Goal: Transaction & Acquisition: Obtain resource

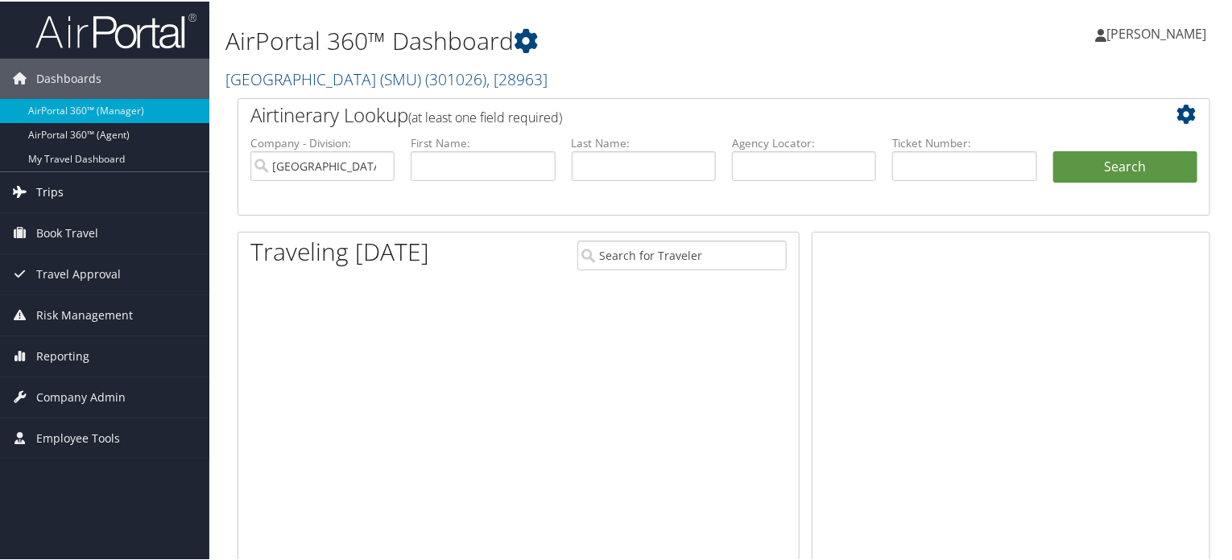
click at [32, 193] on link "Trips" at bounding box center [104, 191] width 209 height 40
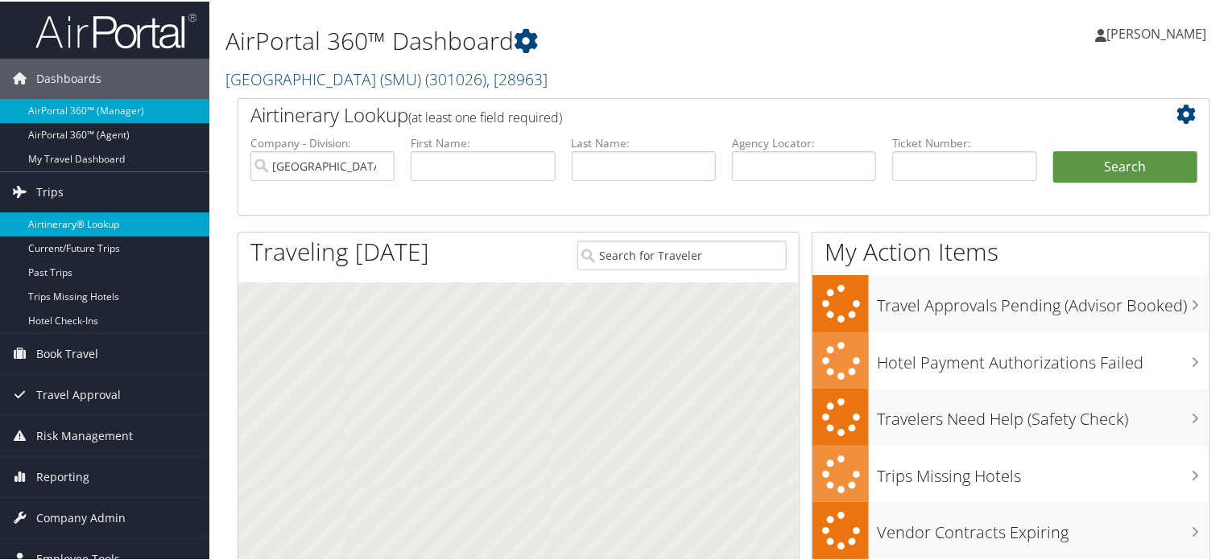
click at [69, 224] on link "Airtinerary® Lookup" at bounding box center [104, 223] width 209 height 24
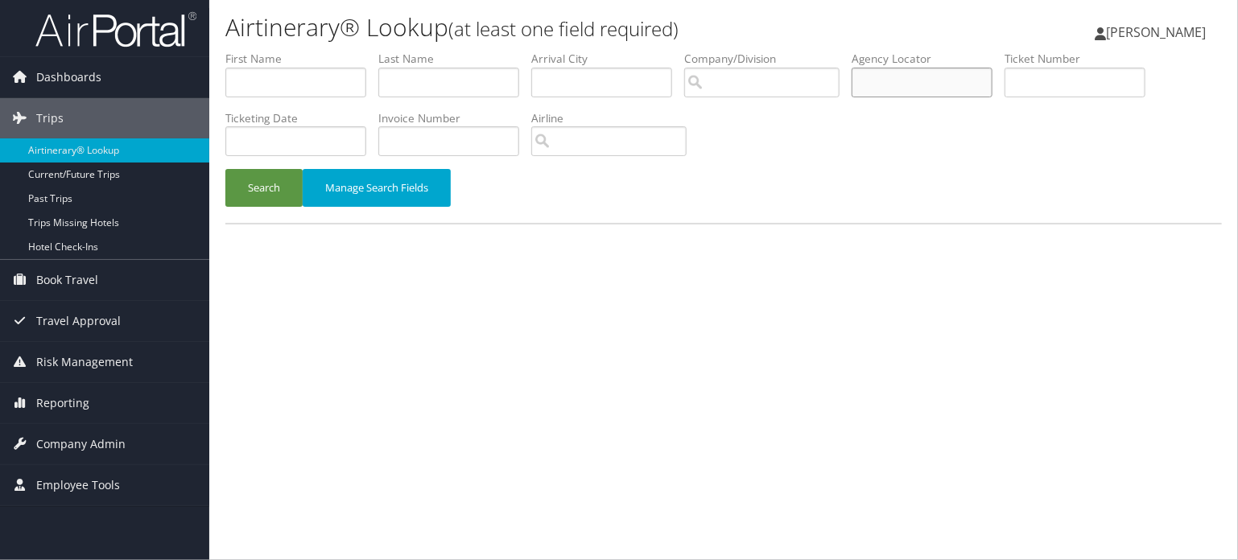
click at [889, 81] on input "text" at bounding box center [922, 83] width 141 height 30
paste input "DGMY6J"
click at [280, 173] on button "Search" at bounding box center [263, 188] width 77 height 38
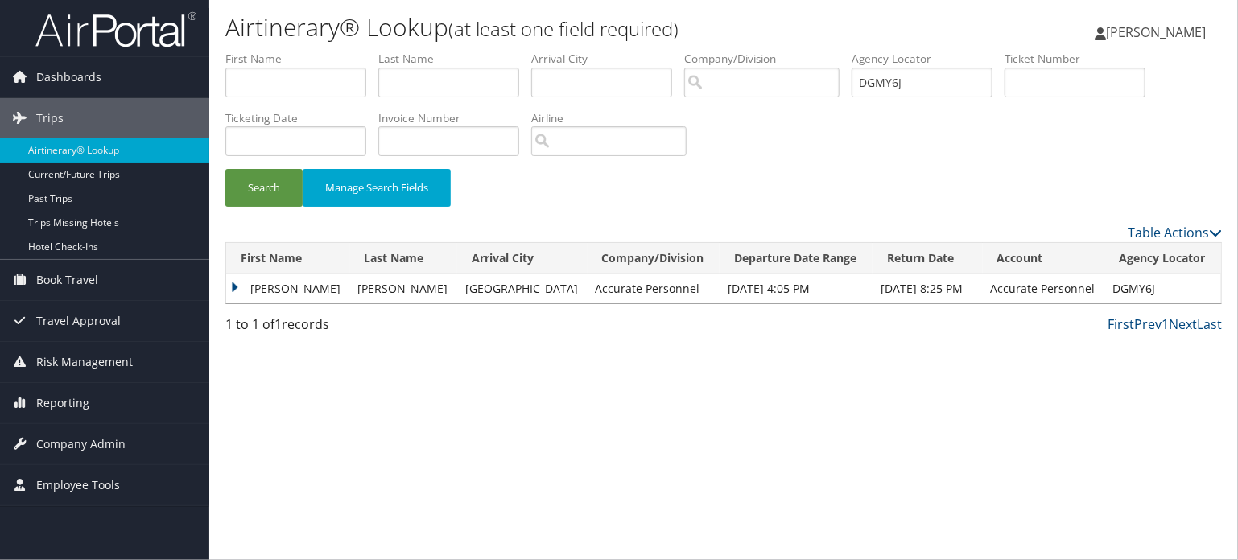
click at [282, 297] on td "GUADALUPE" at bounding box center [288, 289] width 124 height 29
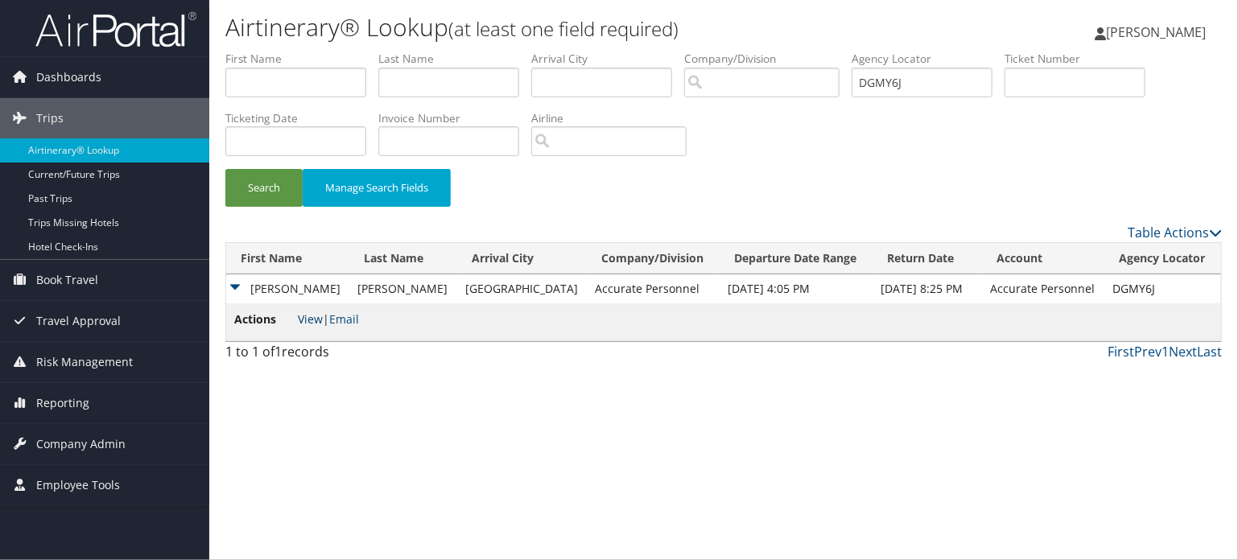
click at [301, 312] on link "View" at bounding box center [310, 319] width 25 height 15
click at [1134, 289] on td "DGMY6J" at bounding box center [1163, 289] width 117 height 29
copy td "DGMY6J"
drag, startPoint x: 928, startPoint y: 86, endPoint x: 638, endPoint y: 89, distance: 289.9
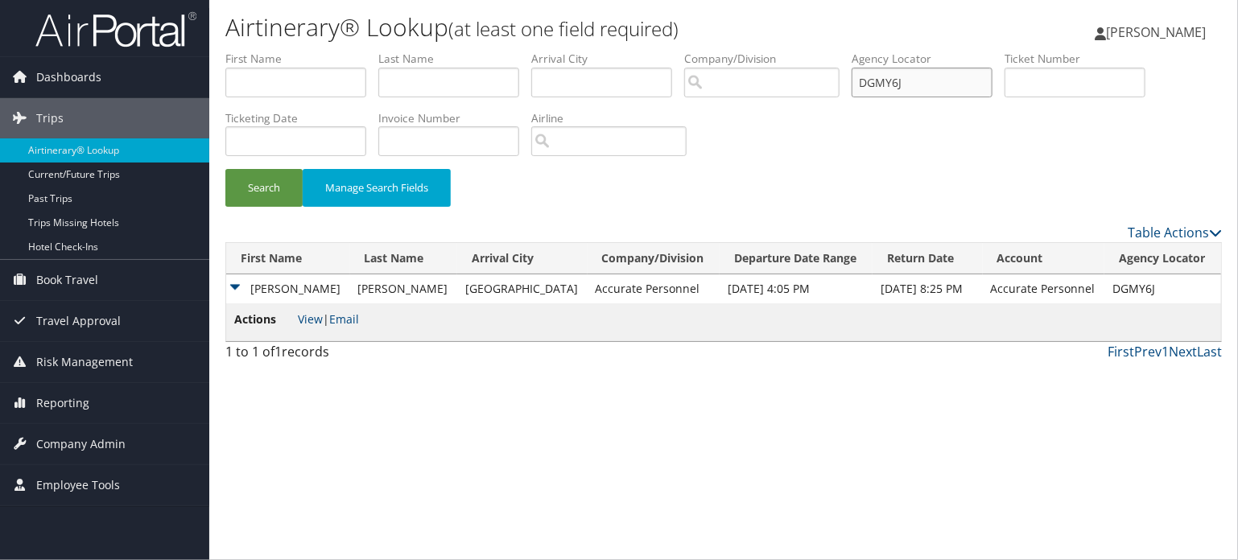
click at [638, 51] on ul "First Name Last Name Departure City Arrival City Company/Division Airport/City …" at bounding box center [723, 51] width 997 height 0
paste input "LM9RP"
click at [255, 179] on button "Search" at bounding box center [263, 188] width 77 height 38
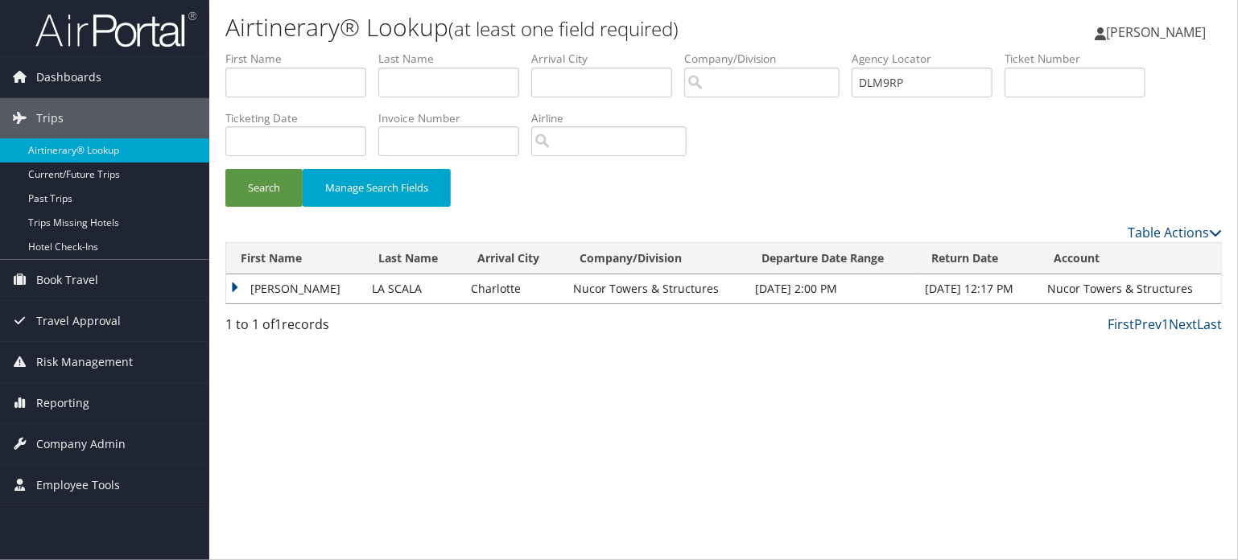
click at [261, 299] on td "SAMUEL SEBASTIAN" at bounding box center [295, 289] width 138 height 29
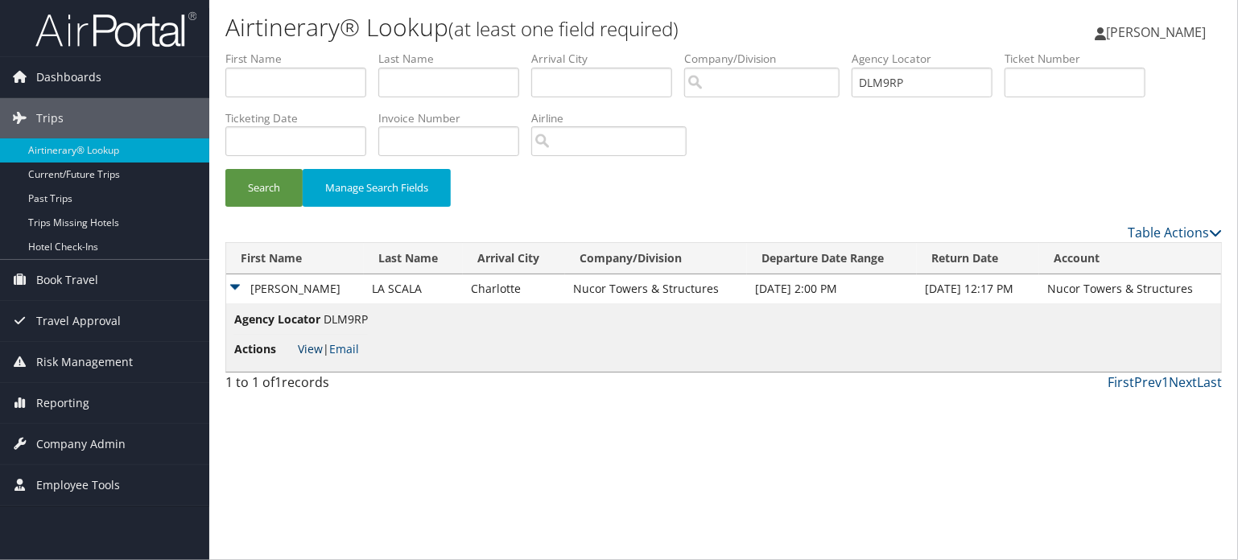
click at [319, 341] on link "View" at bounding box center [310, 348] width 25 height 15
drag, startPoint x: 997, startPoint y: 93, endPoint x: 694, endPoint y: 85, distance: 302.8
click at [694, 51] on ul "First Name Last Name Departure City Arrival City Company/Division Airport/City …" at bounding box center [723, 51] width 997 height 0
paste input "N498"
type input "DLN498"
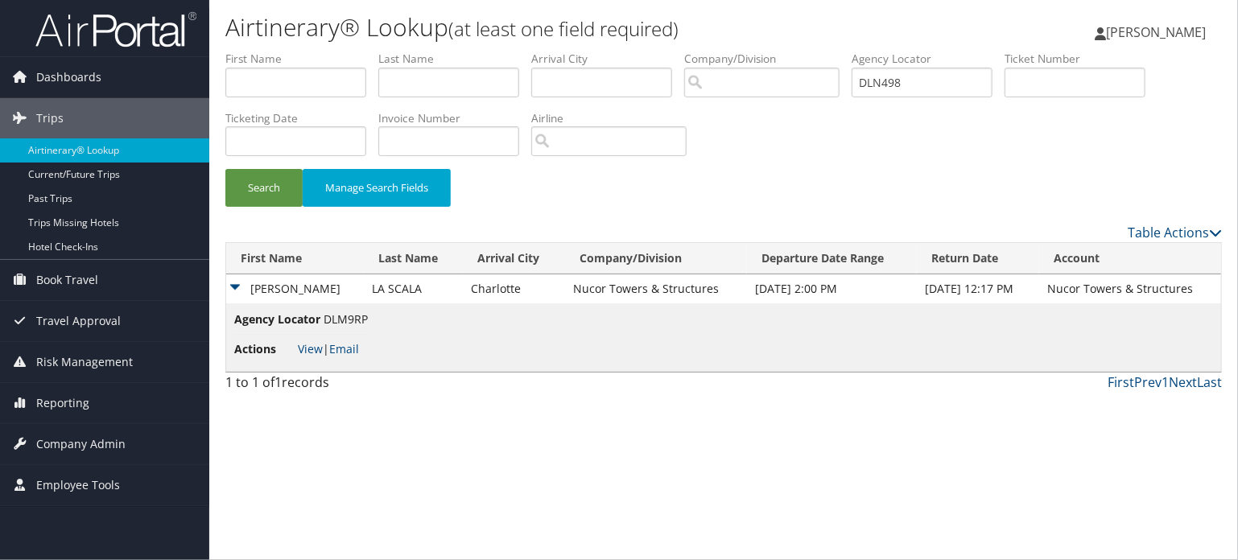
click at [879, 176] on div "Search Manage Search Fields" at bounding box center [723, 196] width 1021 height 54
click at [271, 186] on button "Search" at bounding box center [263, 188] width 77 height 38
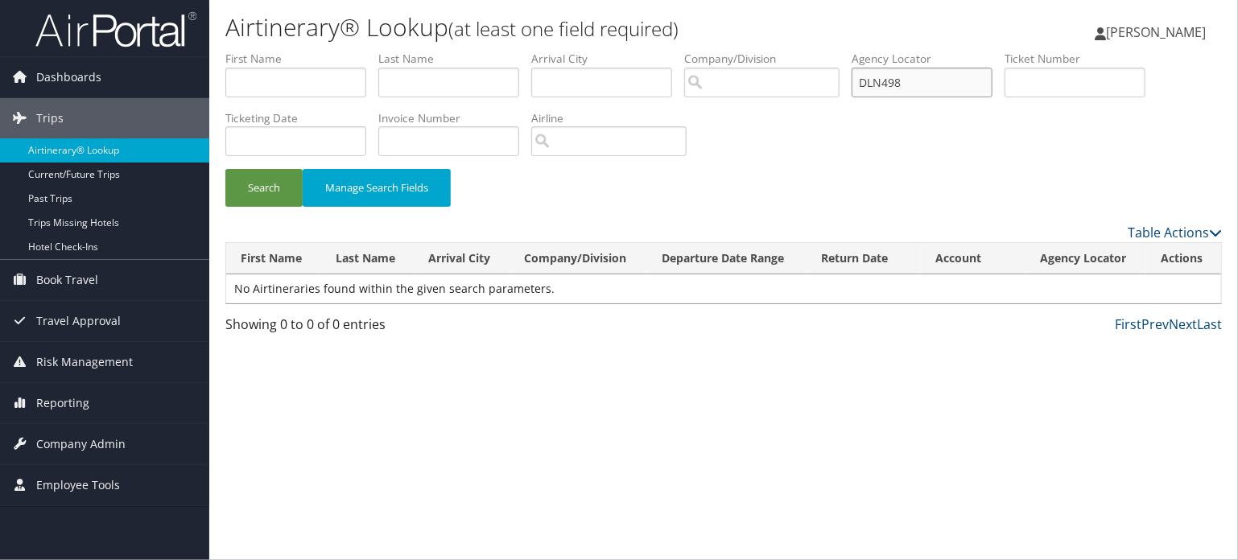
drag, startPoint x: 923, startPoint y: 84, endPoint x: 551, endPoint y: 68, distance: 372.3
click at [547, 51] on ul "First Name Last Name Departure City Arrival City Company/Division Airport/City …" at bounding box center [723, 51] width 997 height 0
paste input "M9RP"
click at [271, 184] on button "Search" at bounding box center [263, 188] width 77 height 38
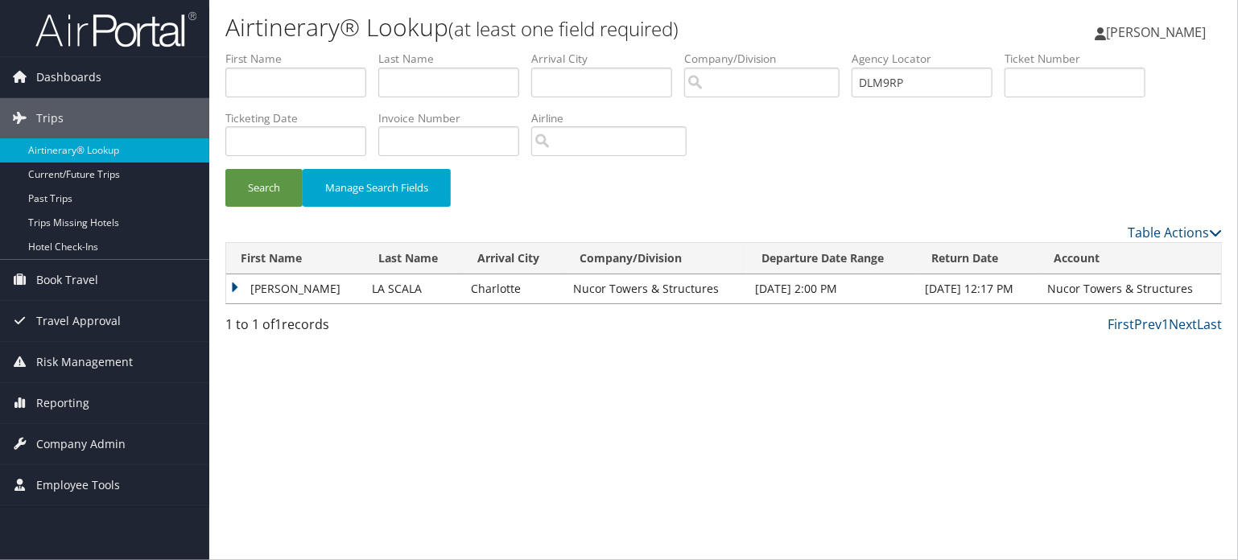
click at [251, 287] on td "SAMUEL SEBASTIAN" at bounding box center [295, 289] width 138 height 29
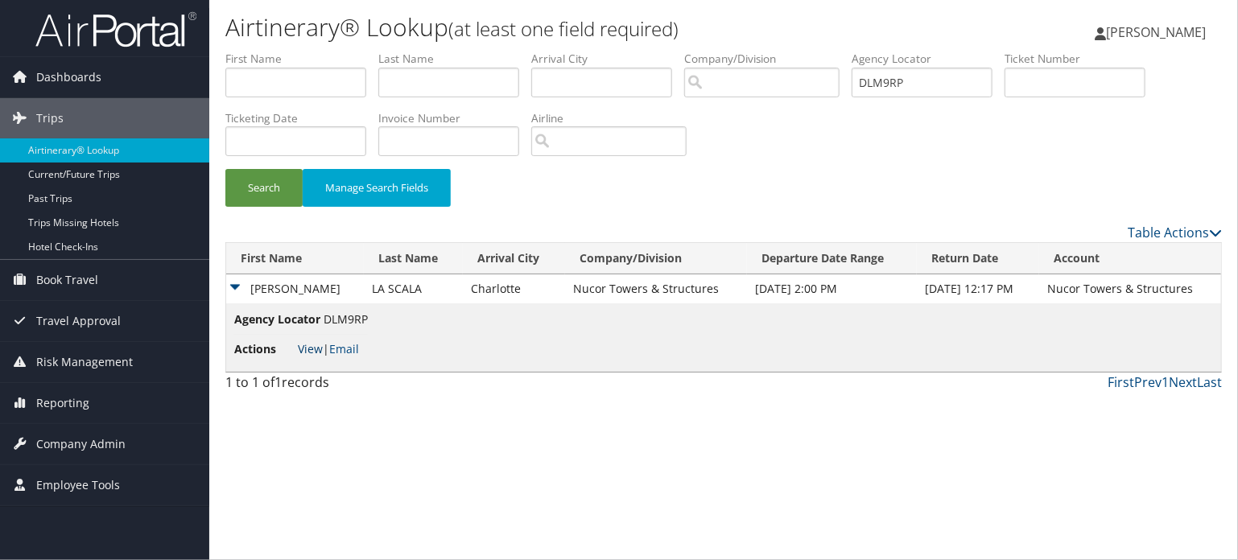
click at [306, 349] on link "View" at bounding box center [310, 348] width 25 height 15
drag, startPoint x: 940, startPoint y: 76, endPoint x: 771, endPoint y: 68, distance: 169.2
click at [767, 51] on ul "First Name Last Name Departure City Arrival City Company/Division Airport/City …" at bounding box center [723, 51] width 997 height 0
paste input "N498"
type input "DLN498"
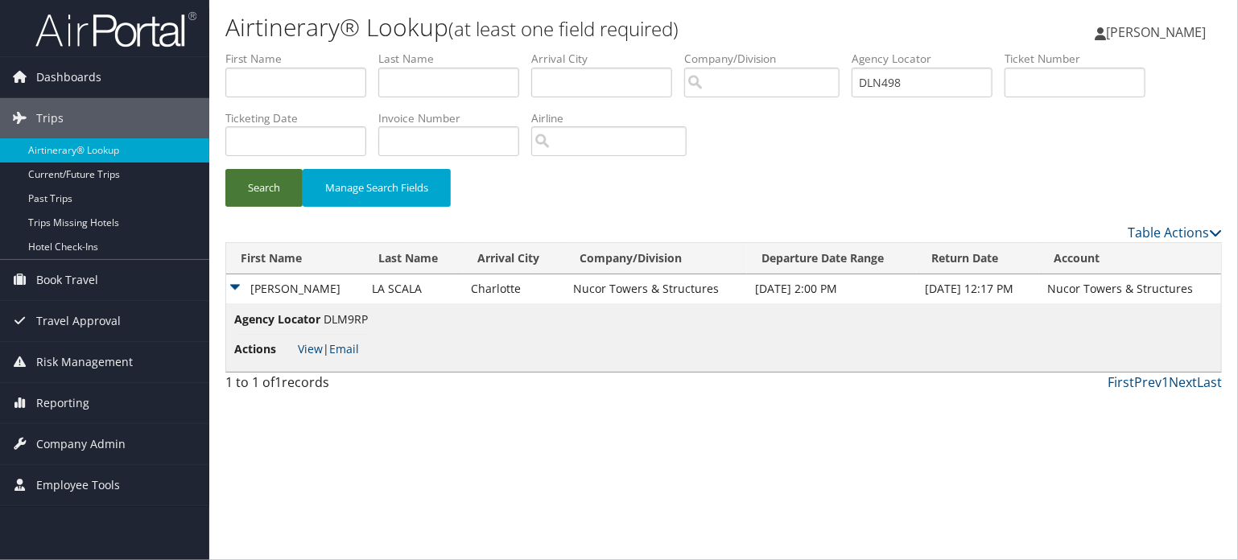
click at [277, 202] on button "Search" at bounding box center [263, 188] width 77 height 38
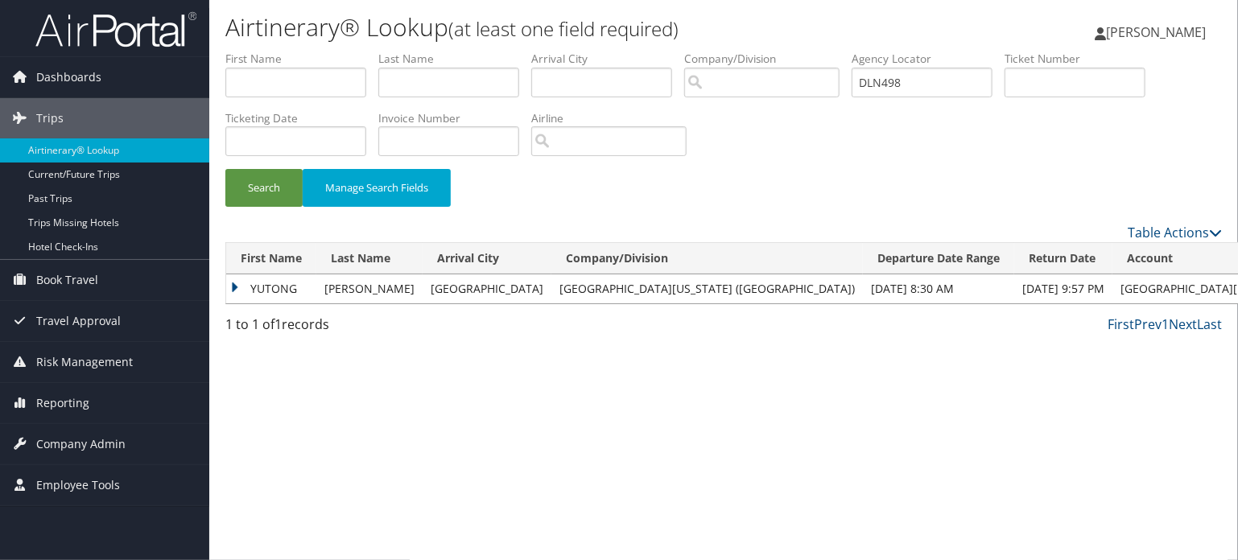
click at [287, 296] on td "YUTONG" at bounding box center [271, 289] width 90 height 29
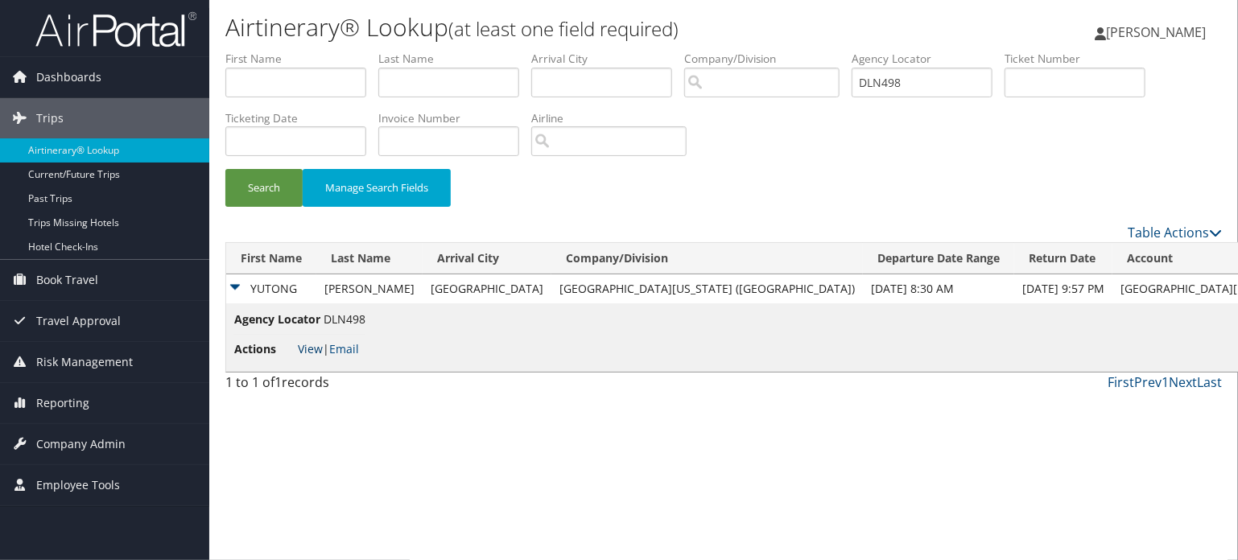
click at [305, 343] on link "View" at bounding box center [310, 348] width 25 height 15
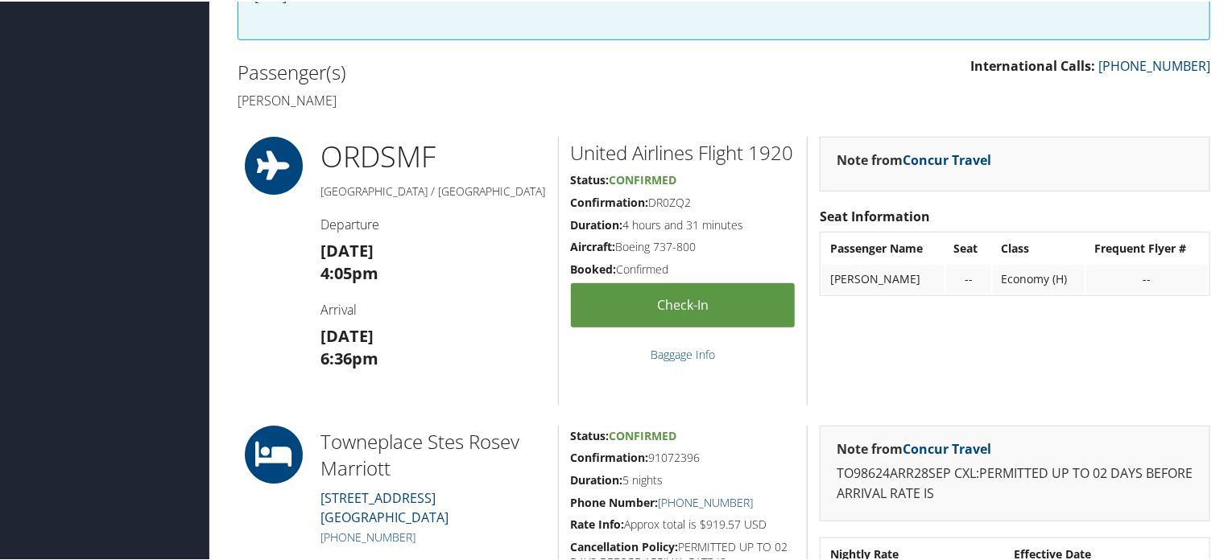
scroll to position [135, 0]
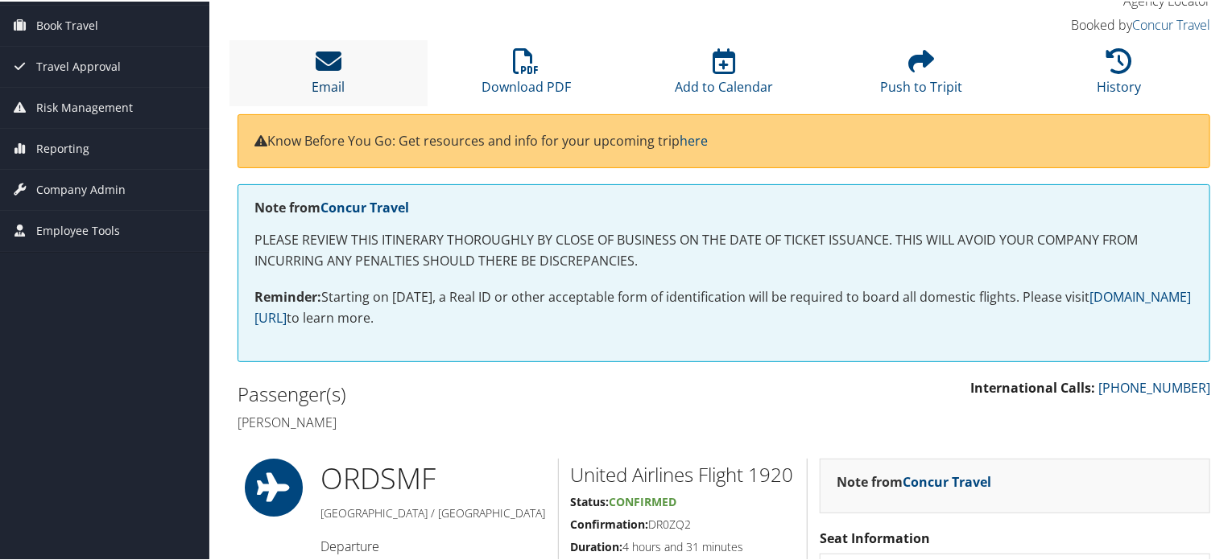
click at [336, 76] on link "Email" at bounding box center [328, 75] width 33 height 39
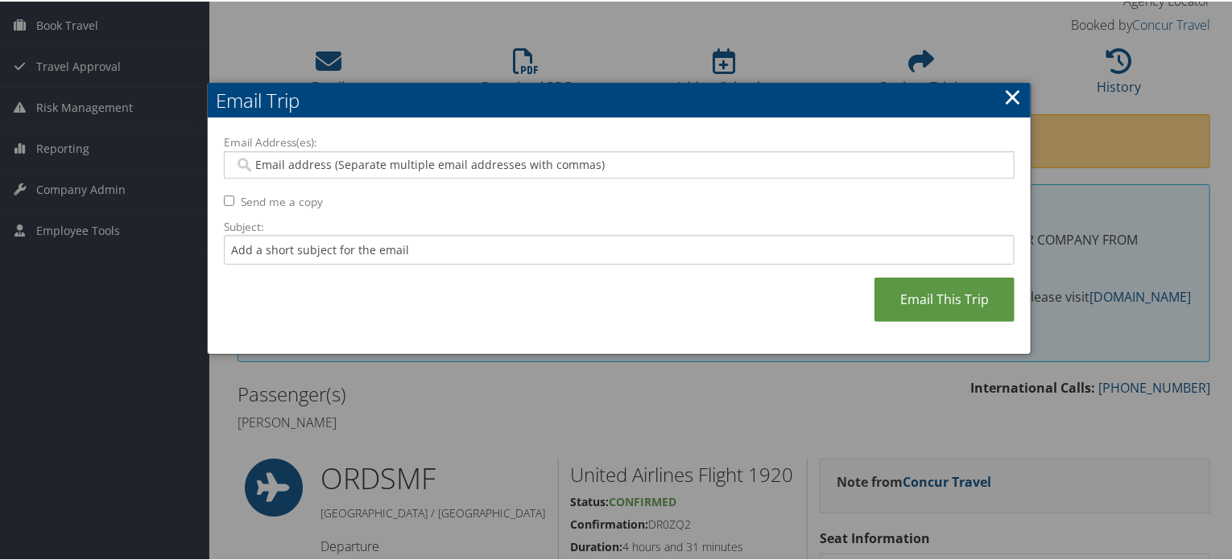
click at [432, 166] on input "Email Address(es):" at bounding box center [619, 163] width 770 height 16
paste input "LREYES@ACCURATEUSA.COM"
type input "LREYES@ACCURATEUSA.COM"
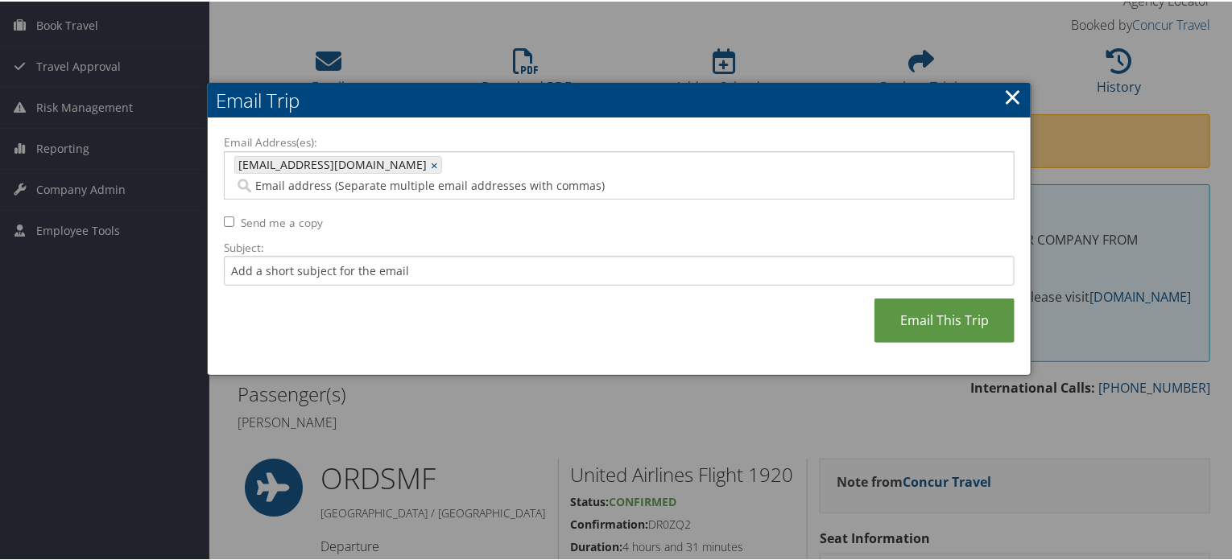
paste input "ksanchez@accurateusa.com"
type input "ksanchez@accurateusa.com"
type input "LREYES@ACCURATEUSA.COM, ksanchez@accurateusa.com"
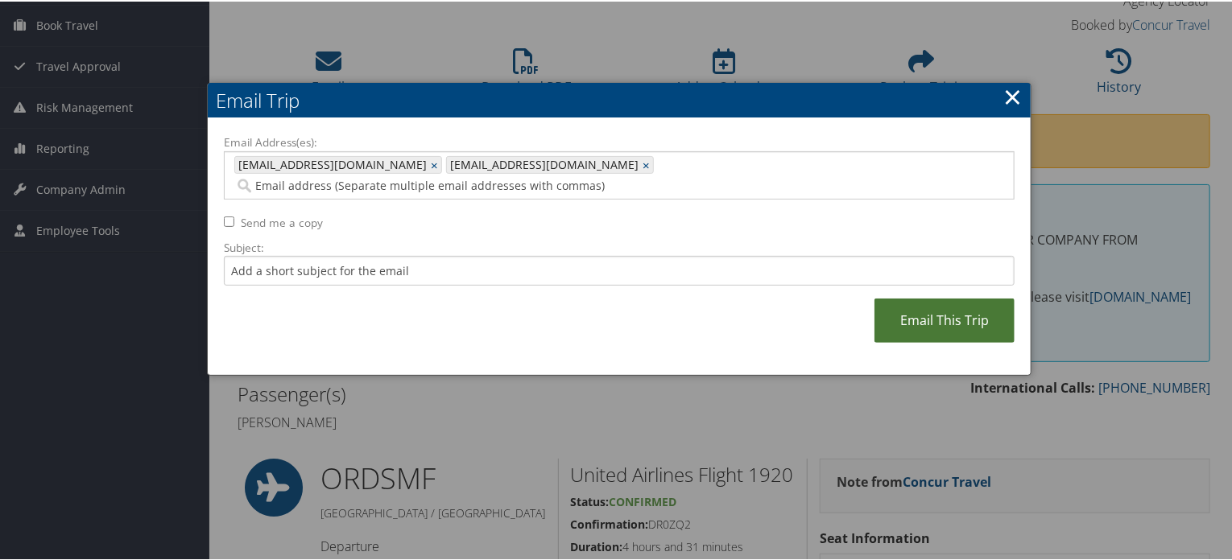
click at [979, 297] on link "Email This Trip" at bounding box center [944, 319] width 140 height 44
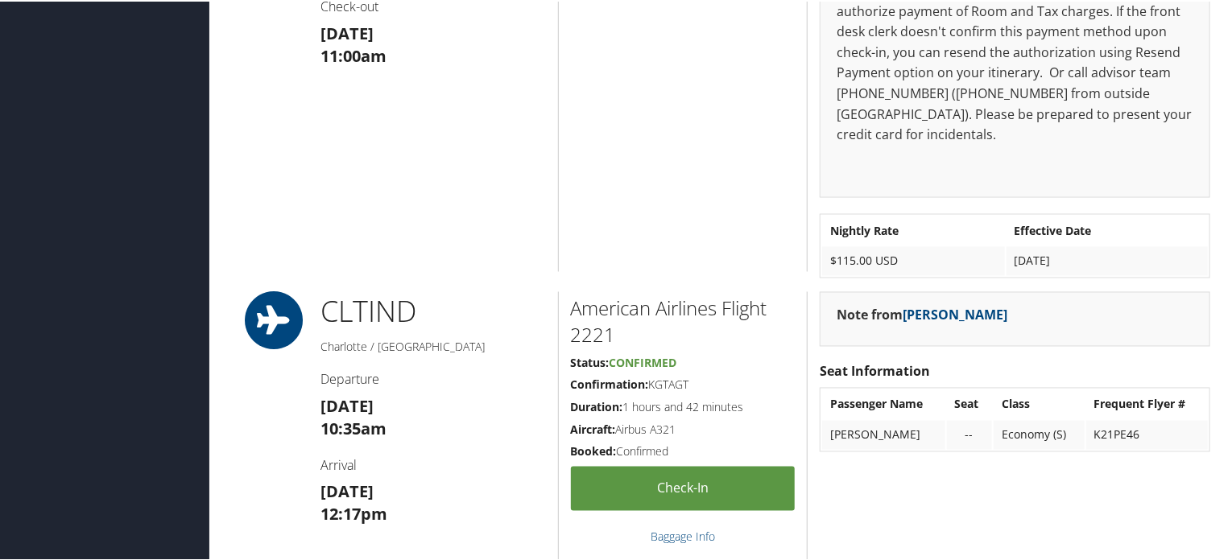
scroll to position [1108, 0]
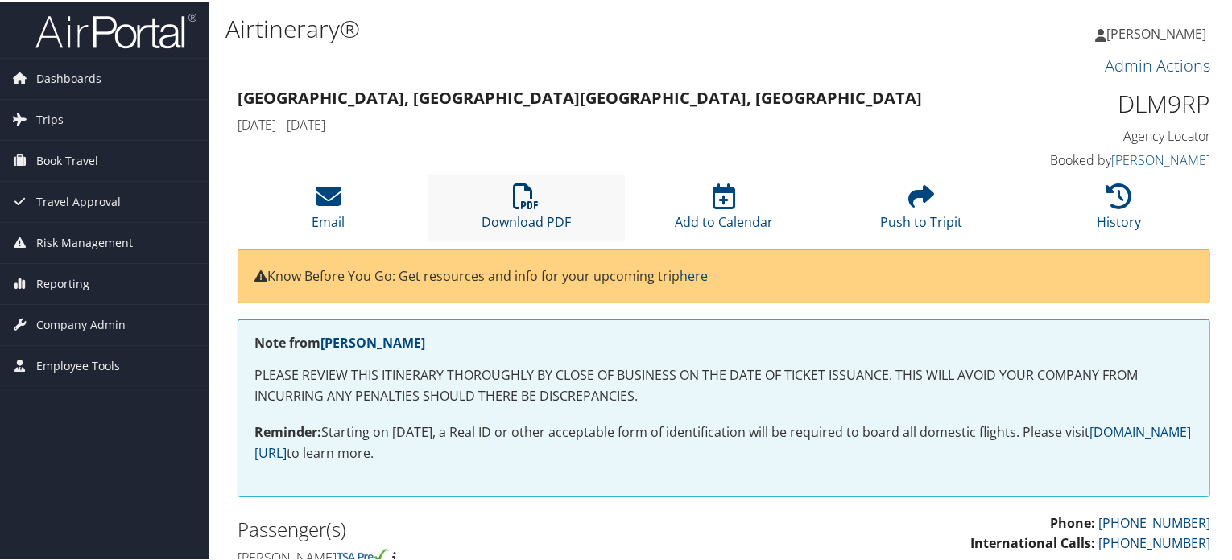
click at [544, 221] on link "Download PDF" at bounding box center [526, 210] width 89 height 39
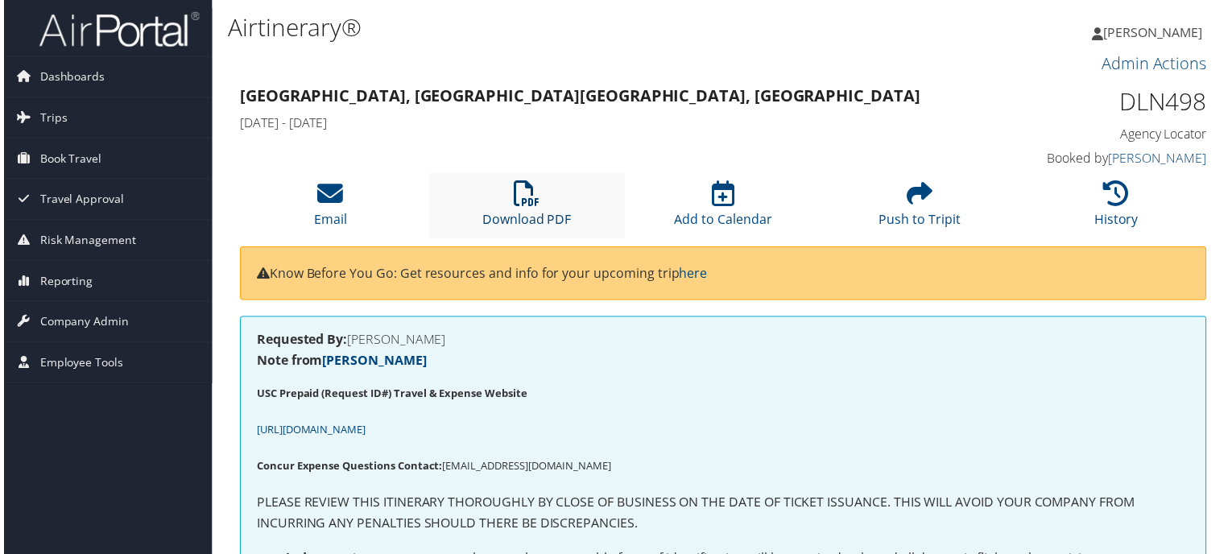
click at [518, 205] on icon at bounding box center [526, 195] width 26 height 26
click at [346, 209] on li "Email" at bounding box center [328, 206] width 198 height 65
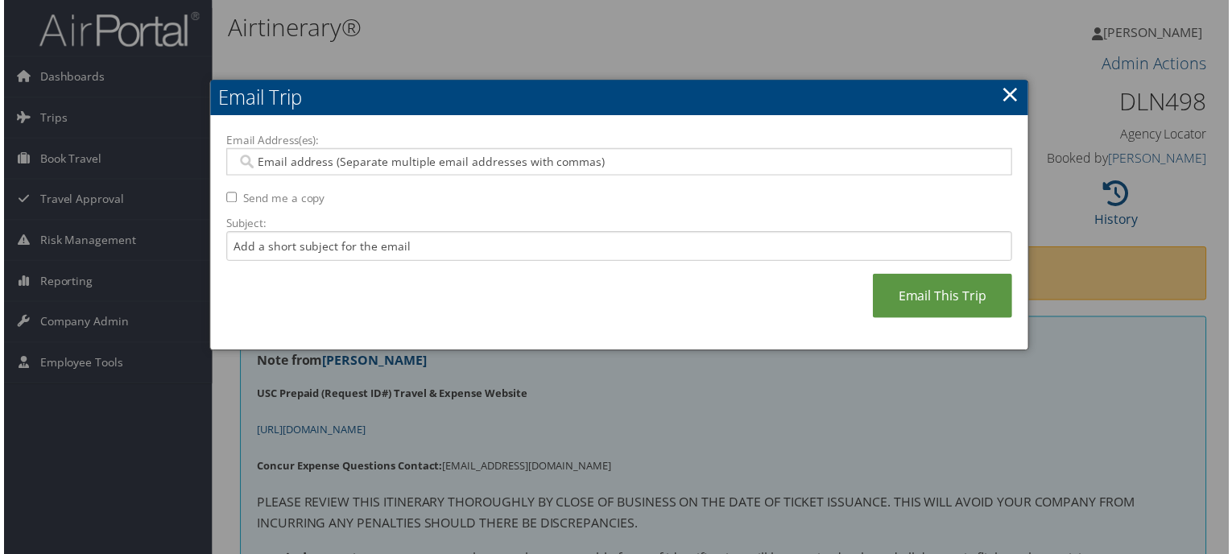
click at [359, 162] on input "Email Address(es):" at bounding box center [619, 163] width 770 height 16
paste input "[EMAIL_ADDRESS][DOMAIN_NAME]"
type input "[EMAIL_ADDRESS][DOMAIN_NAME]"
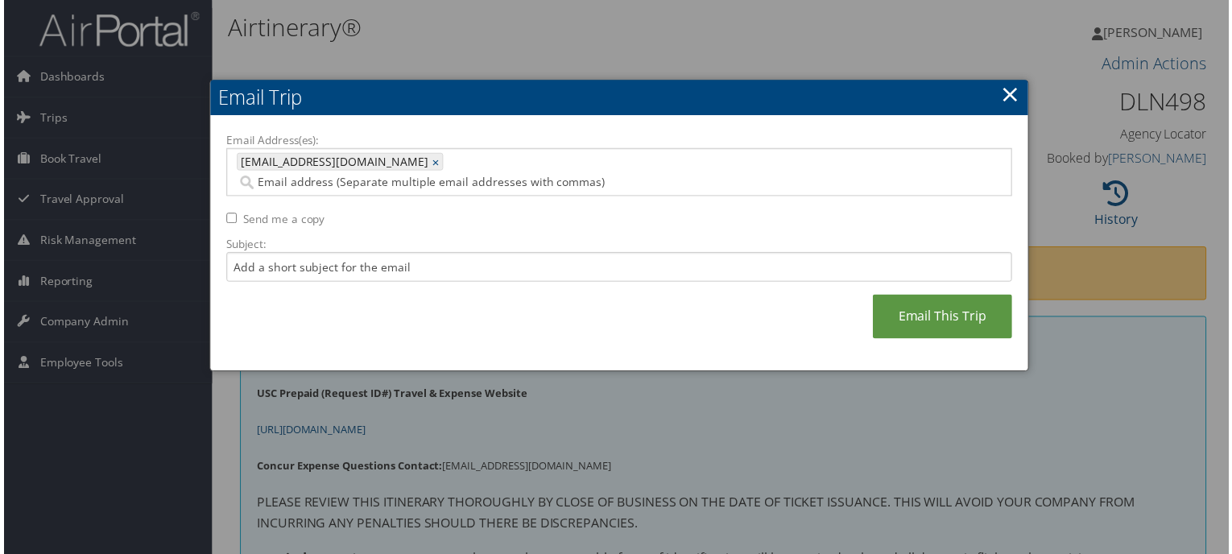
paste input "[EMAIL_ADDRESS][DOMAIN_NAME]"
type input "[EMAIL_ADDRESS][DOMAIN_NAME]"
type input "[EMAIL_ADDRESS][DOMAIN_NAME], [EMAIL_ADDRESS][DOMAIN_NAME]"
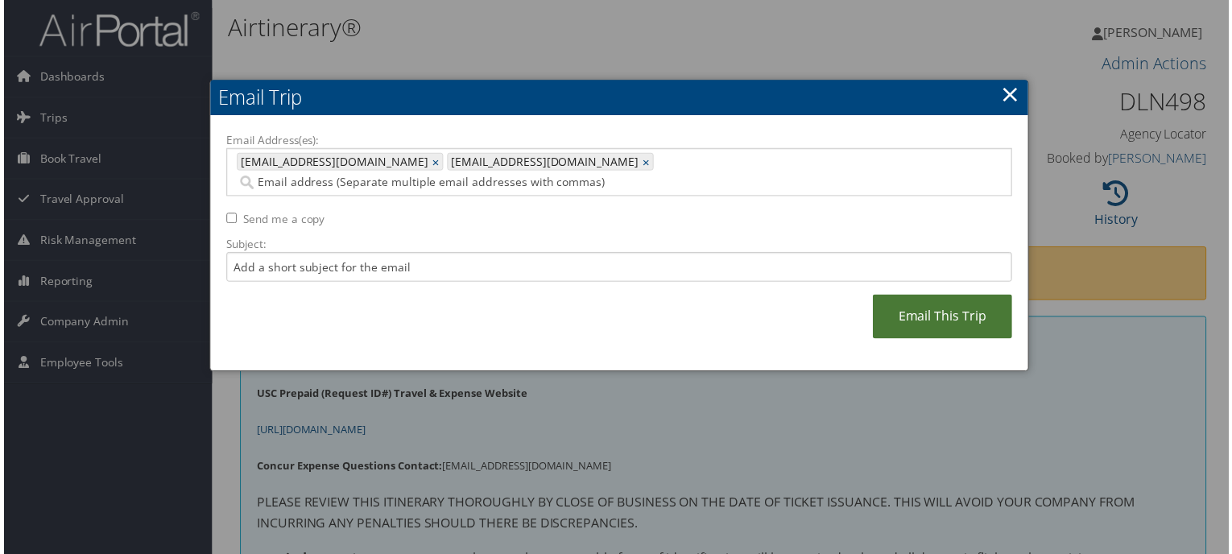
click at [958, 308] on link "Email This Trip" at bounding box center [944, 318] width 140 height 44
